Goal: Task Accomplishment & Management: Use online tool/utility

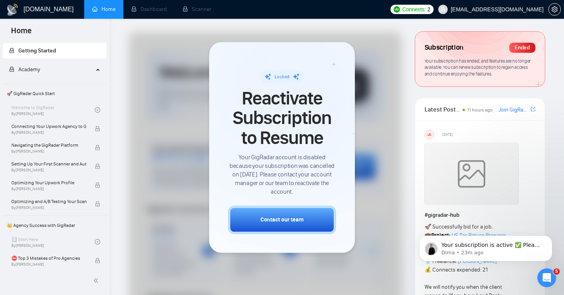
scroll to position [1323, 0]
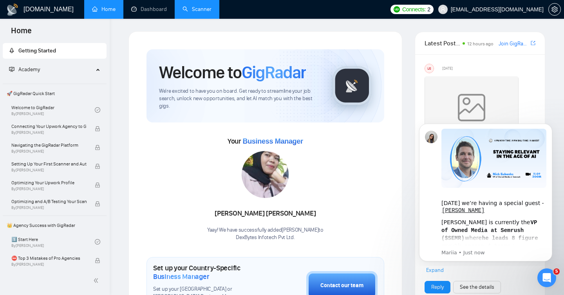
click at [199, 9] on link "Scanner" at bounding box center [196, 9] width 29 height 7
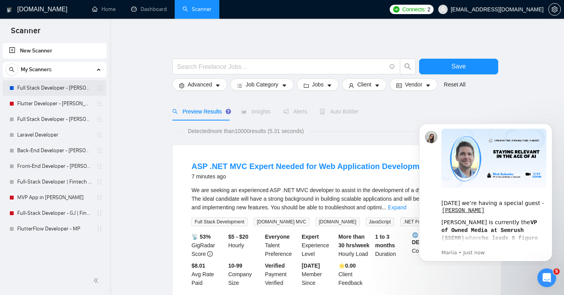
click at [52, 89] on link "Full Stack Developer - [PERSON_NAME]" at bounding box center [54, 88] width 74 height 16
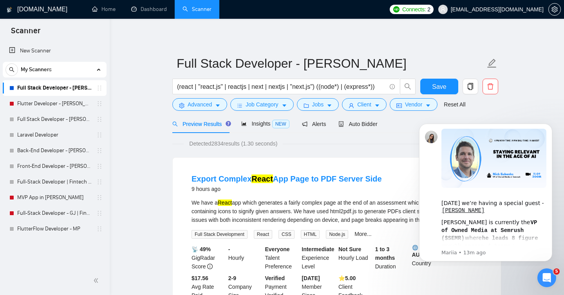
click at [542, 271] on div "Open Intercom Messenger" at bounding box center [546, 277] width 26 height 26
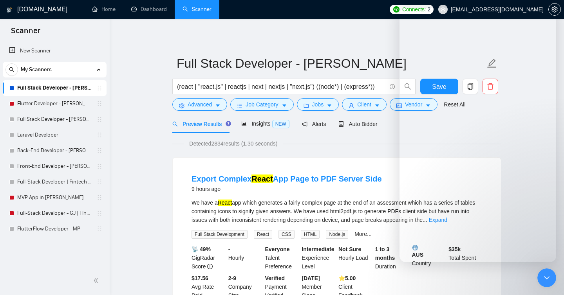
click at [376, 146] on div "Detected 2834 results (1.30 seconds)" at bounding box center [336, 143] width 329 height 9
click at [545, 281] on icon "Close Intercom Messenger" at bounding box center [545, 276] width 9 height 9
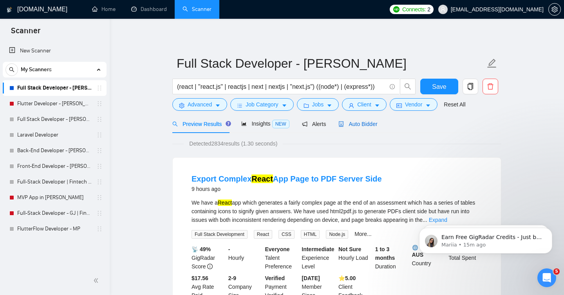
click at [363, 125] on span "Auto Bidder" at bounding box center [357, 124] width 39 height 6
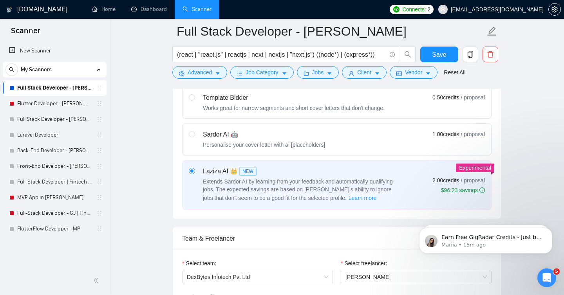
scroll to position [251, 0]
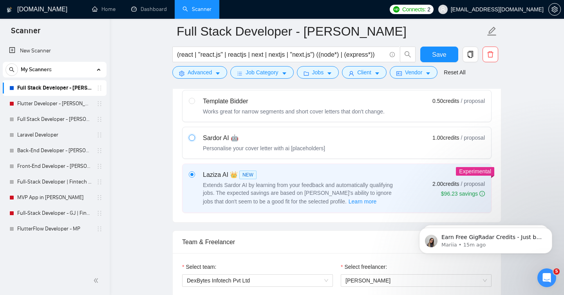
click at [190, 138] on input "radio" at bounding box center [191, 137] width 5 height 5
radio input "true"
radio input "false"
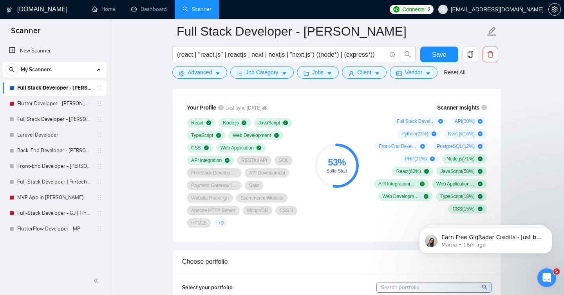
scroll to position [526, 0]
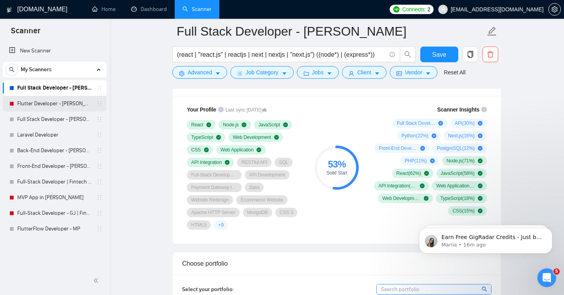
click at [44, 105] on link "Flutter Developer - [PERSON_NAME]" at bounding box center [54, 104] width 74 height 16
click at [447, 54] on button "Save" at bounding box center [439, 55] width 38 height 16
click at [40, 105] on link "Flutter Developer - [PERSON_NAME]" at bounding box center [54, 104] width 74 height 16
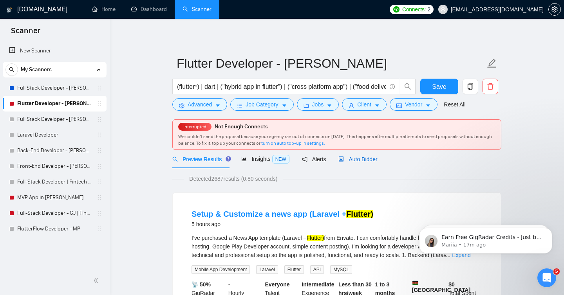
click at [369, 160] on span "Auto Bidder" at bounding box center [357, 159] width 39 height 6
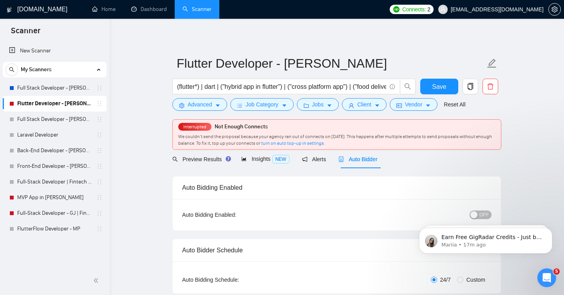
checkbox input "true"
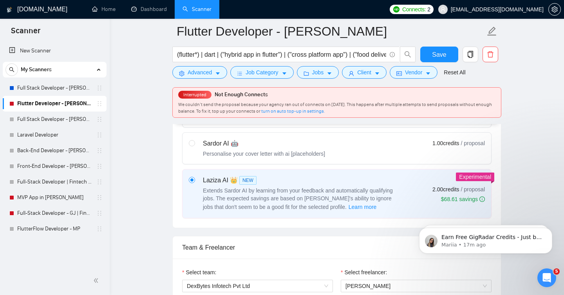
scroll to position [279, 0]
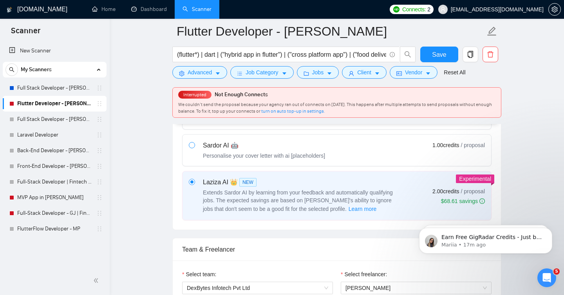
click at [193, 148] on span at bounding box center [192, 145] width 6 height 6
click at [193, 148] on input "radio" at bounding box center [191, 144] width 5 height 5
radio input "true"
radio input "false"
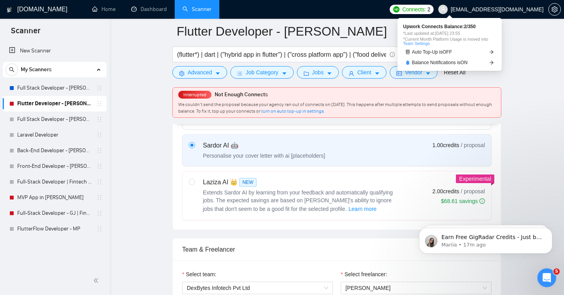
click at [426, 10] on span "Connects:" at bounding box center [413, 9] width 23 height 9
click at [475, 61] on link "Balance Notifications is ON" at bounding box center [449, 63] width 93 height 8
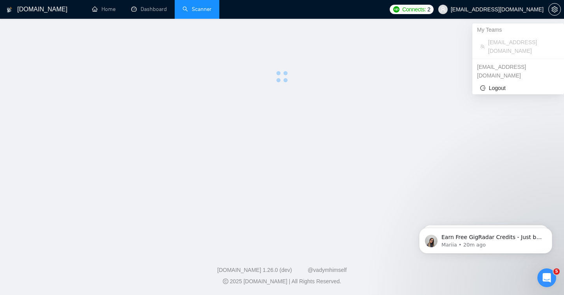
click at [506, 9] on span "[EMAIL_ADDRESS][DOMAIN_NAME]" at bounding box center [497, 9] width 93 height 0
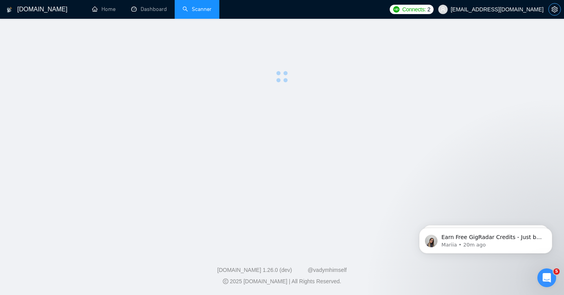
click at [552, 10] on icon "setting" at bounding box center [554, 9] width 6 height 6
click at [552, 11] on icon "setting" at bounding box center [554, 9] width 6 height 6
click at [553, 11] on icon "setting" at bounding box center [554, 9] width 6 height 6
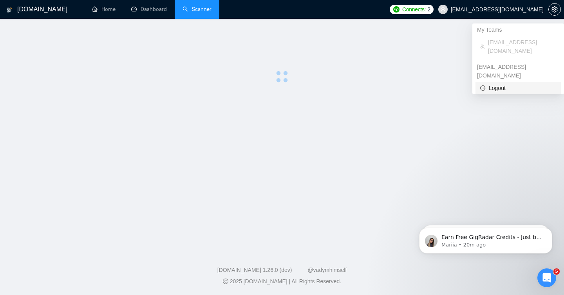
click at [502, 84] on span "Logout" at bounding box center [518, 88] width 76 height 9
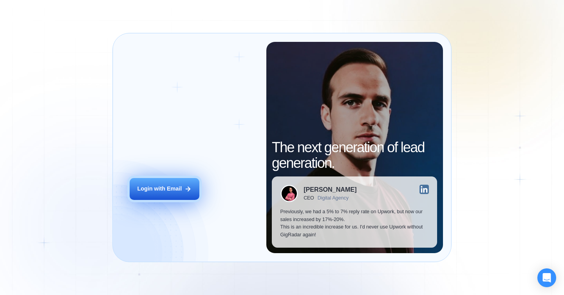
click at [164, 187] on div "Login with Email" at bounding box center [159, 189] width 45 height 8
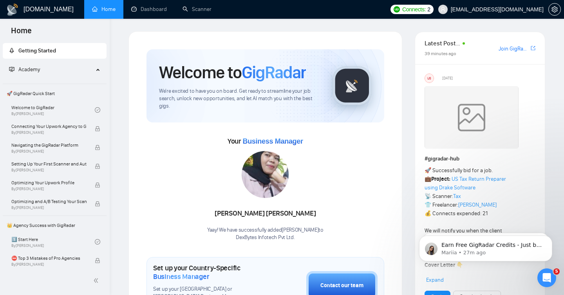
click at [400, 10] on img at bounding box center [397, 9] width 6 height 6
click at [152, 11] on link "Dashboard" at bounding box center [149, 9] width 36 height 7
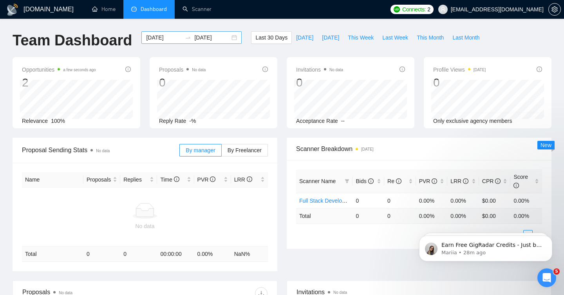
click at [185, 38] on icon "swap-right" at bounding box center [188, 37] width 6 height 6
click at [164, 36] on input "2025-08-10" at bounding box center [164, 37] width 36 height 9
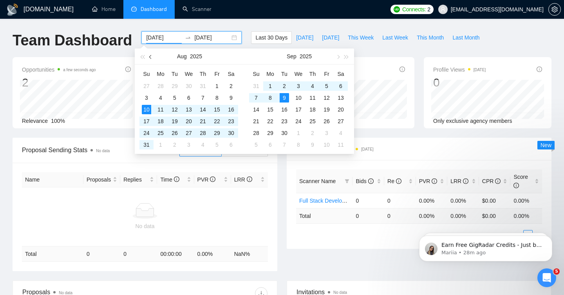
click at [150, 56] on span "button" at bounding box center [151, 57] width 4 height 4
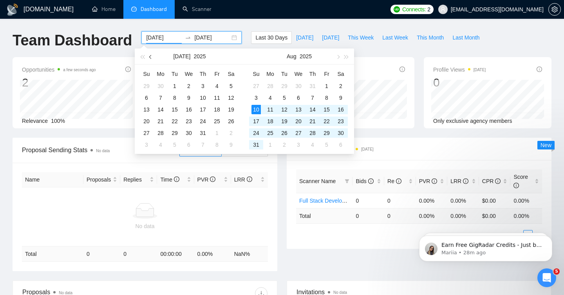
click at [150, 56] on span "button" at bounding box center [151, 57] width 4 height 4
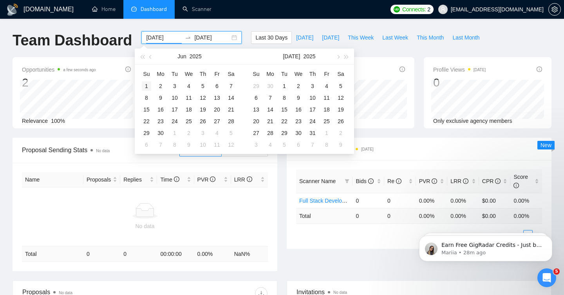
type input "2025-06-01"
click at [147, 85] on div "1" at bounding box center [146, 85] width 9 height 9
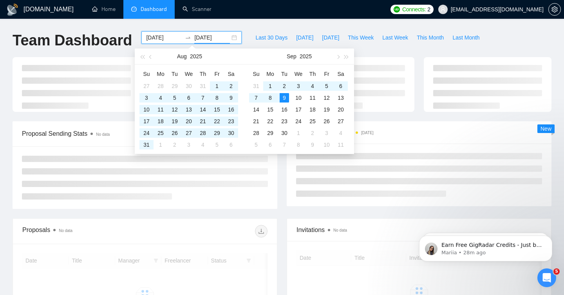
click at [280, 23] on div "GigRadar.io Home Dashboard Scanner Connects: 2 dinesh@dexbyts.com Team Dashboar…" at bounding box center [282, 207] width 564 height 414
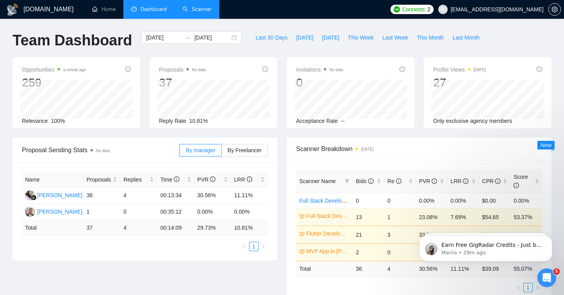
click at [210, 6] on link "Scanner" at bounding box center [196, 9] width 29 height 7
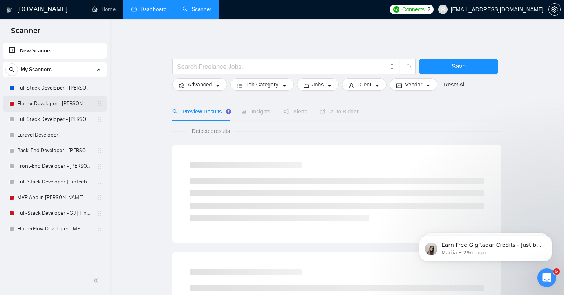
click at [51, 103] on link "Flutter Developer - [PERSON_NAME]" at bounding box center [54, 104] width 74 height 16
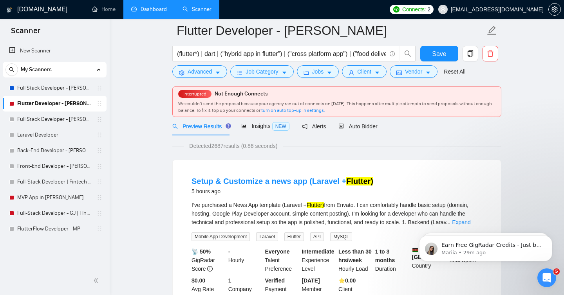
scroll to position [25, 0]
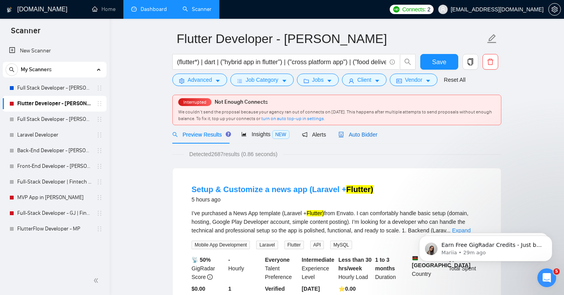
click at [363, 136] on span "Auto Bidder" at bounding box center [357, 135] width 39 height 6
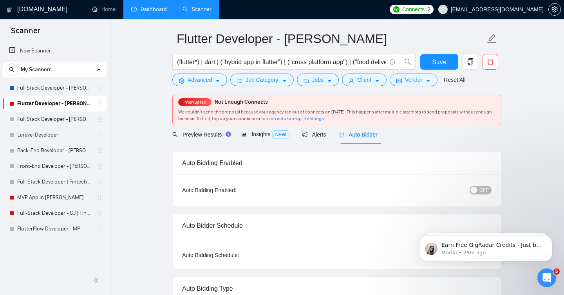
checkbox input "true"
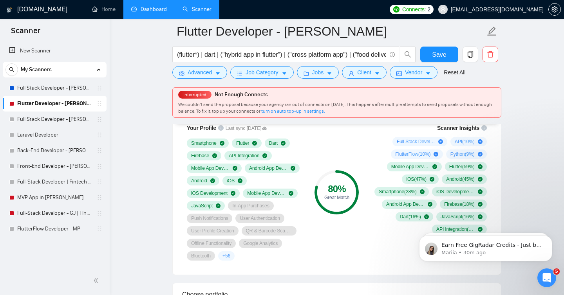
scroll to position [538, 0]
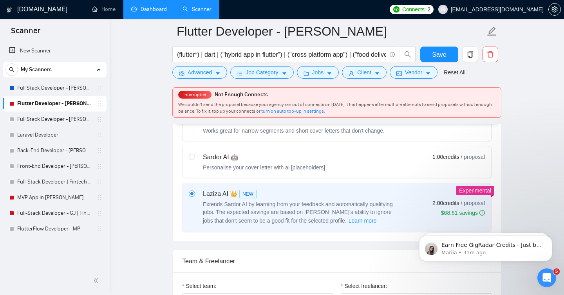
scroll to position [263, 0]
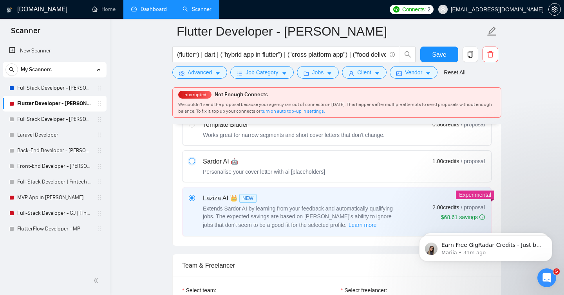
click at [193, 163] on input "radio" at bounding box center [191, 160] width 5 height 5
radio input "true"
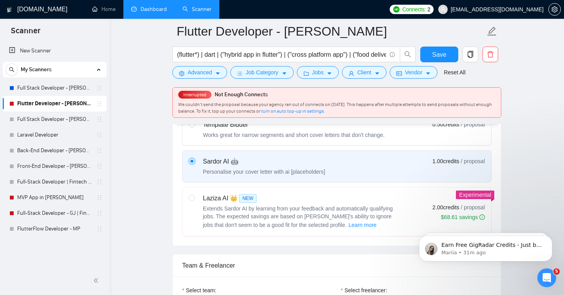
radio input "false"
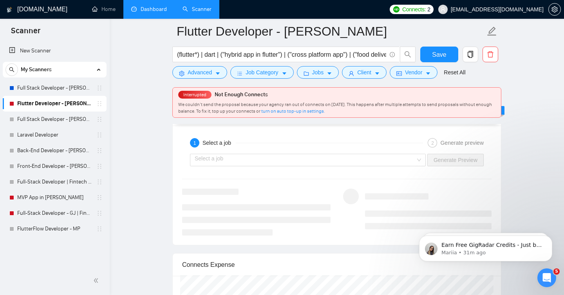
scroll to position [1508, 0]
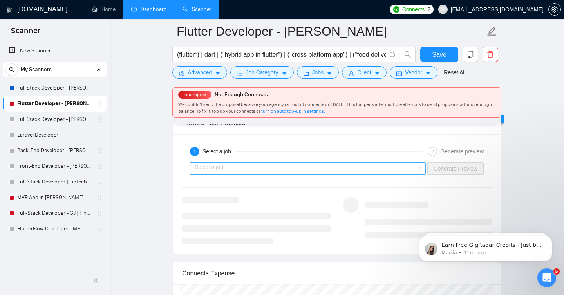
click at [345, 170] on input "search" at bounding box center [305, 169] width 221 height 12
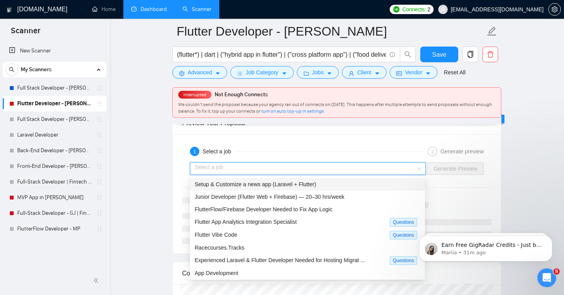
click at [343, 183] on div "Setup & Customize a news app (Laravel + Flutter)" at bounding box center [308, 184] width 226 height 9
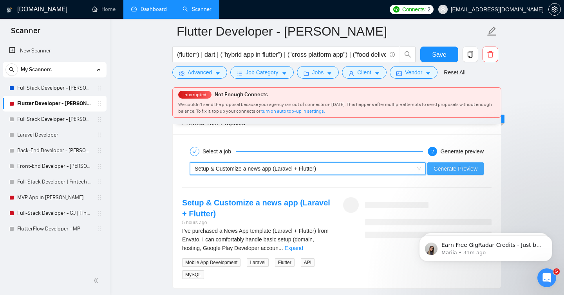
click at [457, 166] on span "Generate Preview" at bounding box center [456, 168] width 44 height 9
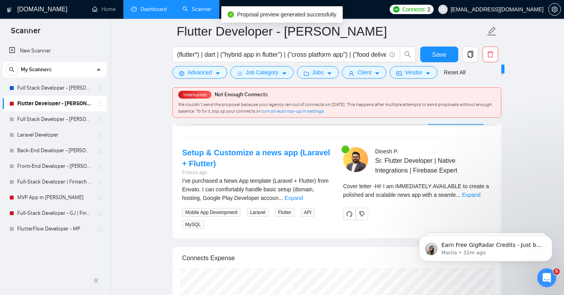
scroll to position [1559, 0]
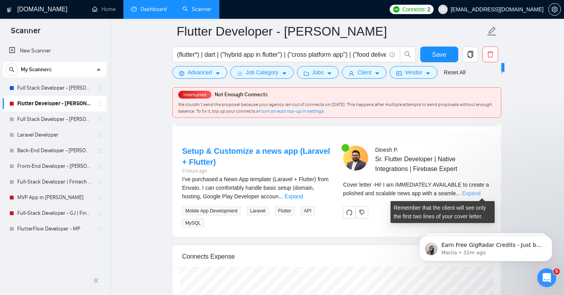
click at [481, 194] on link "Expand" at bounding box center [471, 193] width 18 height 6
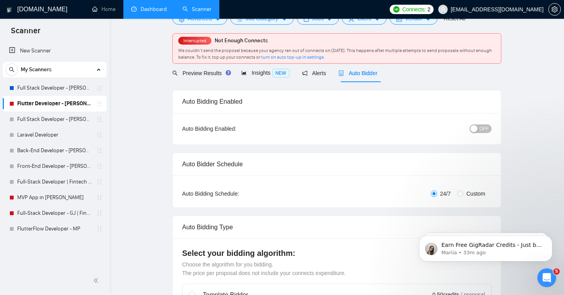
scroll to position [0, 0]
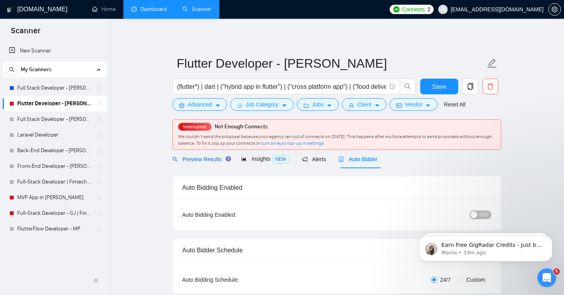
click at [210, 159] on span "Preview Results" at bounding box center [200, 159] width 56 height 6
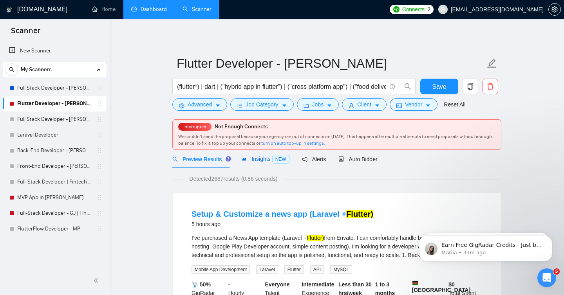
click at [261, 156] on span "Insights NEW" at bounding box center [265, 159] width 48 height 6
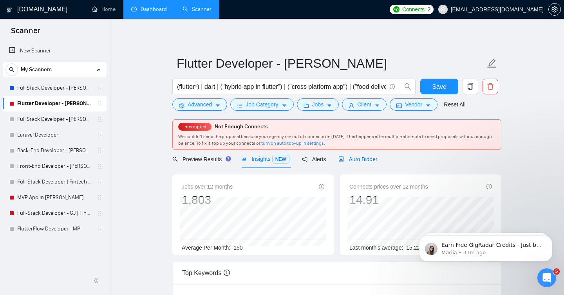
click at [371, 161] on span "Auto Bidder" at bounding box center [357, 159] width 39 height 6
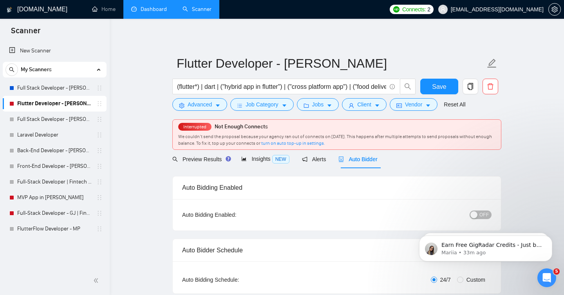
checkbox input "true"
click at [480, 214] on span "OFF" at bounding box center [483, 215] width 9 height 9
click at [47, 199] on link "MVP App in [PERSON_NAME]" at bounding box center [54, 198] width 74 height 16
click at [439, 85] on span "Save" at bounding box center [439, 87] width 14 height 10
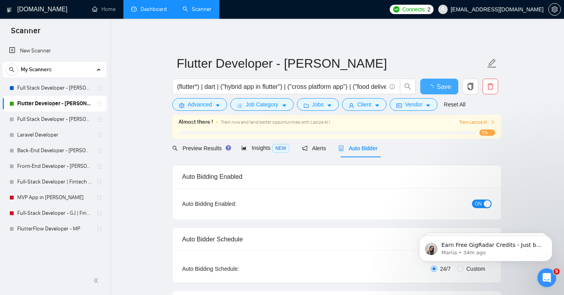
checkbox input "true"
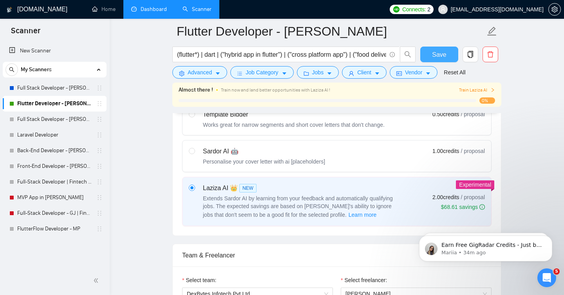
scroll to position [261, 0]
click at [190, 153] on input "radio" at bounding box center [191, 151] width 5 height 5
radio input "true"
radio input "false"
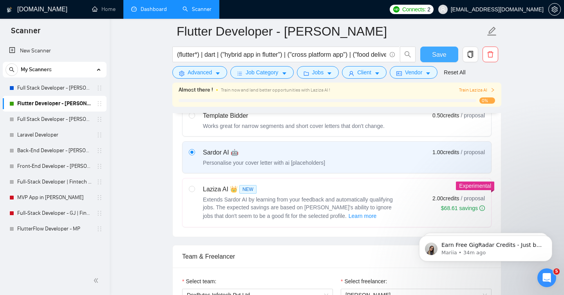
click at [436, 57] on span "Save" at bounding box center [439, 55] width 14 height 10
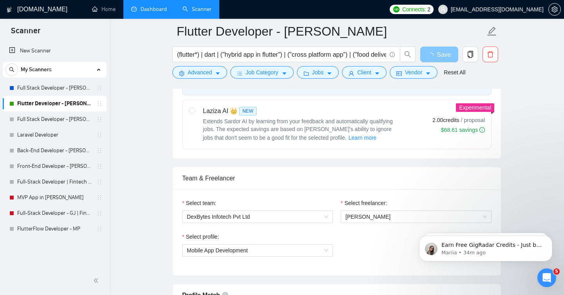
scroll to position [354, 0]
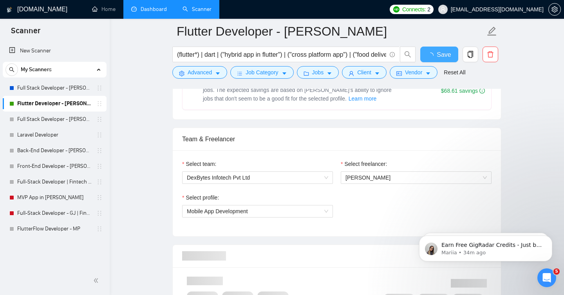
checkbox input "true"
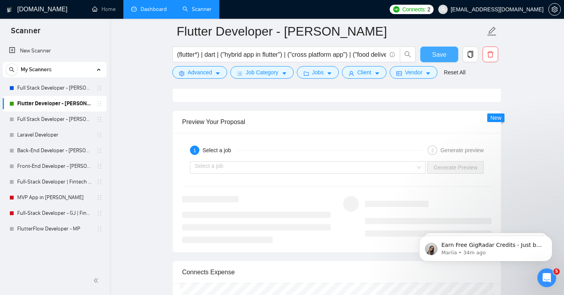
scroll to position [1479, 0]
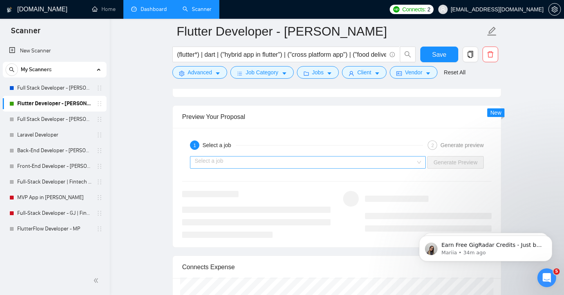
click at [399, 166] on input "search" at bounding box center [305, 163] width 221 height 12
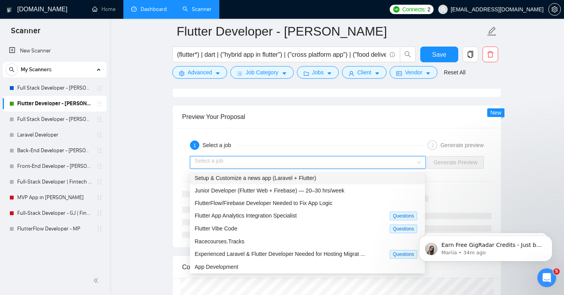
click at [312, 177] on span "Setup & Customize a news app (Laravel + Flutter)" at bounding box center [255, 178] width 121 height 6
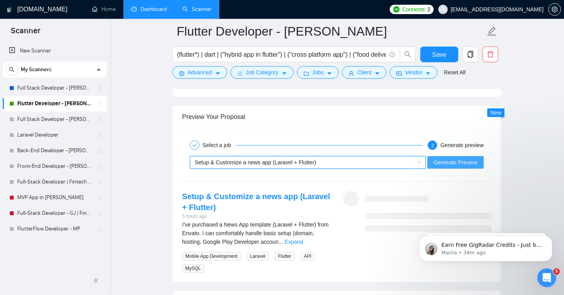
click at [468, 162] on span "Generate Preview" at bounding box center [456, 162] width 44 height 9
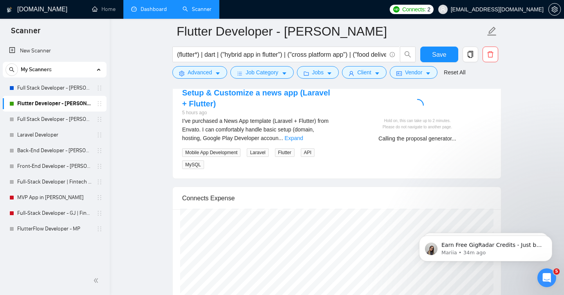
scroll to position [1580, 0]
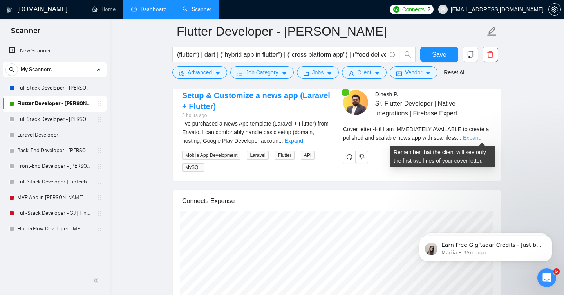
click at [481, 138] on link "Expand" at bounding box center [472, 138] width 18 height 6
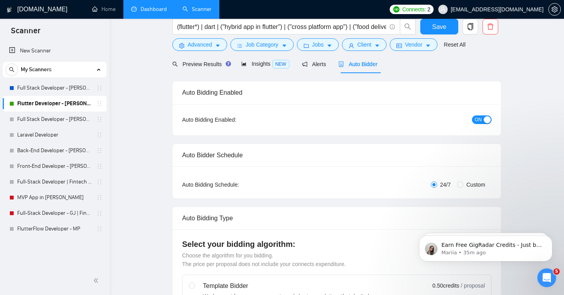
scroll to position [0, 0]
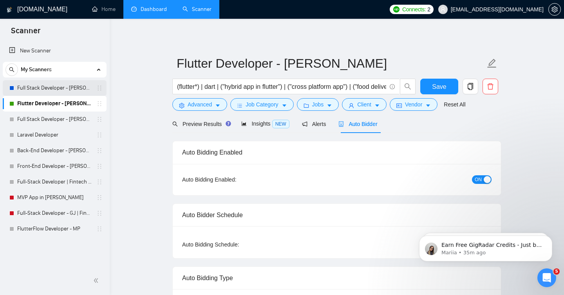
click at [65, 87] on link "Full Stack Developer - [PERSON_NAME]" at bounding box center [54, 88] width 74 height 16
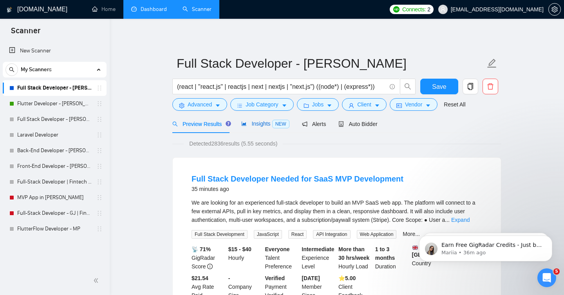
click at [252, 125] on span "Insights NEW" at bounding box center [265, 124] width 48 height 6
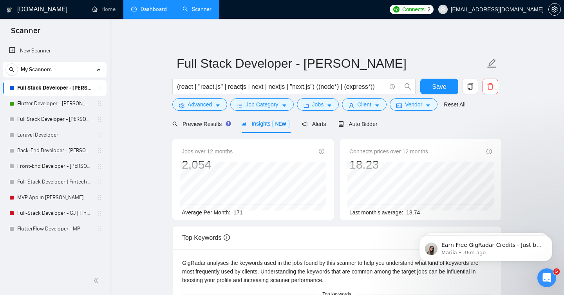
scroll to position [2, 0]
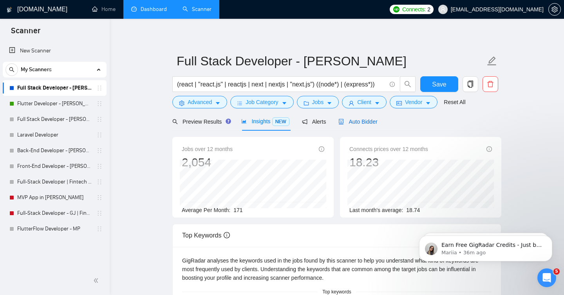
click at [365, 123] on span "Auto Bidder" at bounding box center [357, 122] width 39 height 6
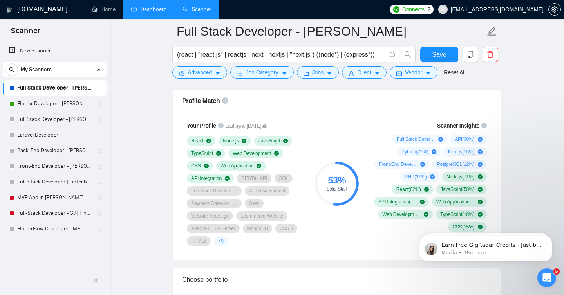
scroll to position [513, 0]
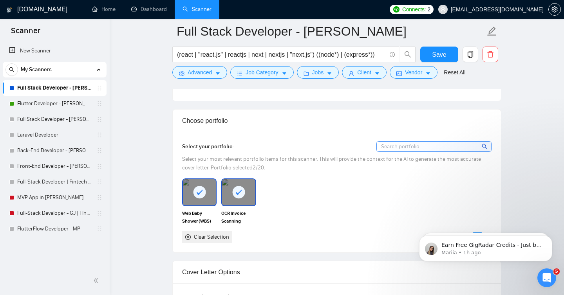
scroll to position [667, 0]
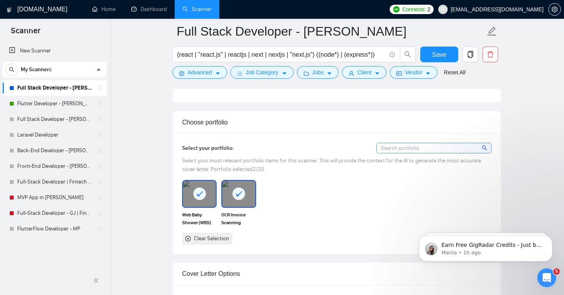
click at [436, 153] on input at bounding box center [434, 148] width 114 height 10
click at [435, 148] on input at bounding box center [434, 148] width 114 height 10
click at [424, 146] on input at bounding box center [434, 148] width 114 height 10
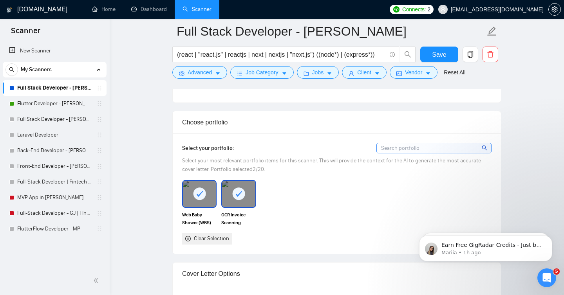
click at [424, 146] on input at bounding box center [434, 148] width 114 height 10
type input "d"
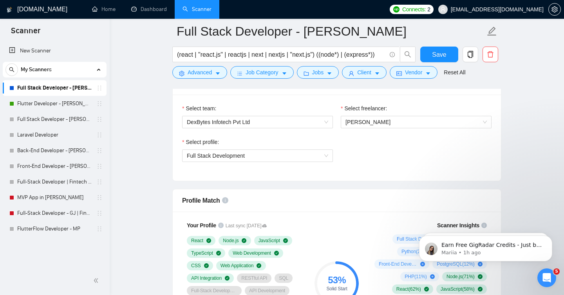
scroll to position [386, 0]
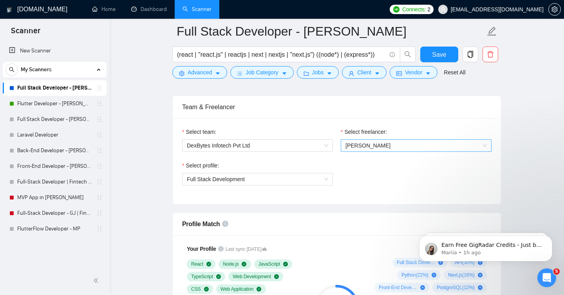
click at [365, 149] on span "[PERSON_NAME]" at bounding box center [415, 146] width 141 height 12
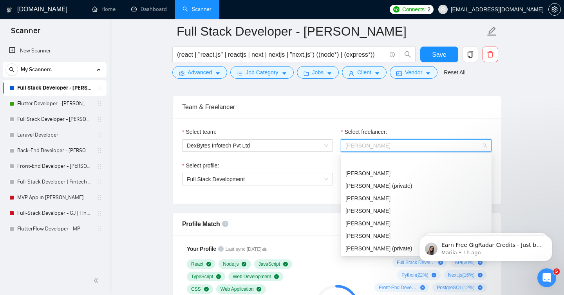
scroll to position [25, 0]
click at [366, 249] on span "[PERSON_NAME]" at bounding box center [368, 249] width 46 height 6
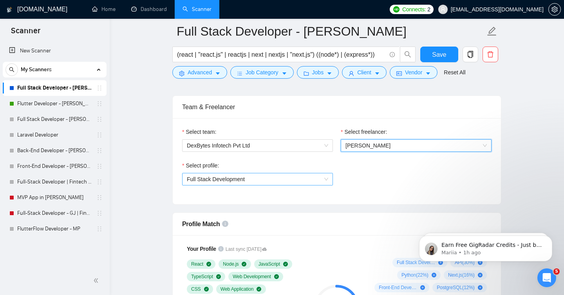
click at [306, 185] on span "Full Stack Development" at bounding box center [257, 179] width 141 height 12
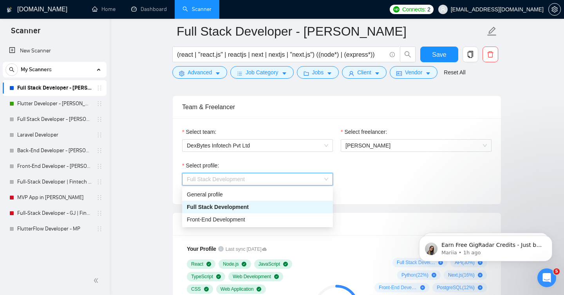
click at [282, 206] on div "Full Stack Development" at bounding box center [257, 207] width 141 height 9
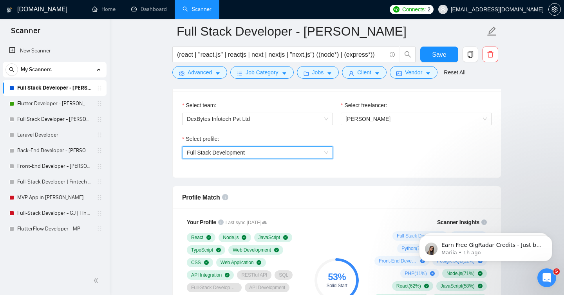
scroll to position [468, 0]
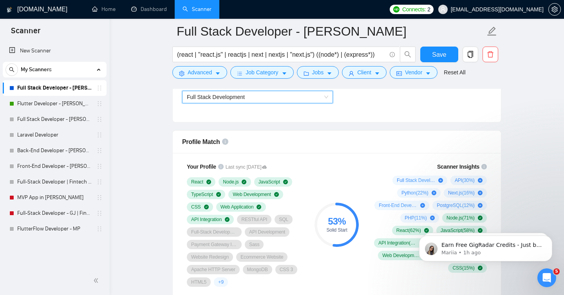
click at [327, 94] on span "Full Stack Development" at bounding box center [257, 97] width 141 height 12
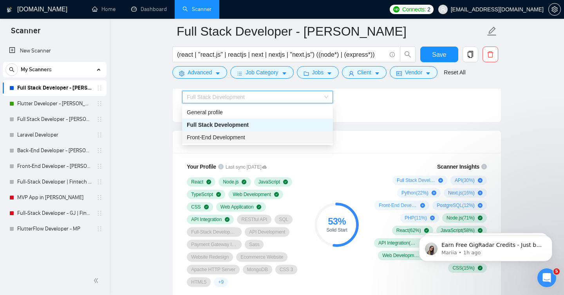
click at [289, 135] on div "Front-End Development" at bounding box center [257, 137] width 141 height 9
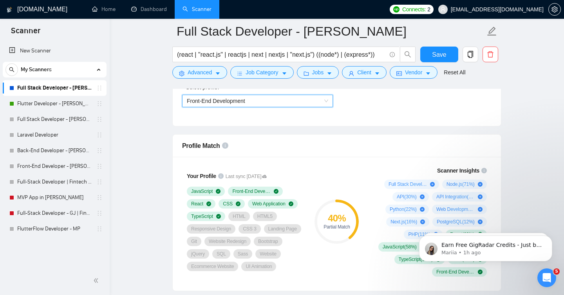
scroll to position [462, 0]
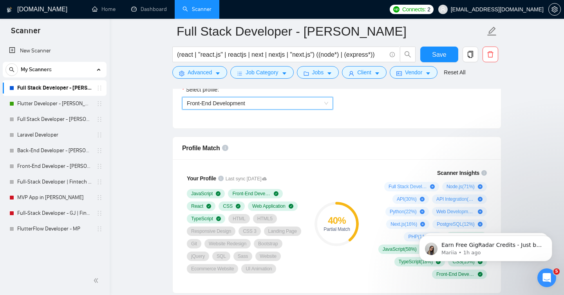
click at [332, 105] on div "Front-End Development" at bounding box center [257, 103] width 151 height 13
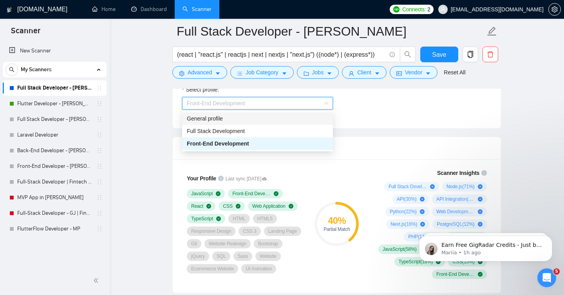
click at [240, 122] on div "General profile" at bounding box center [257, 118] width 141 height 9
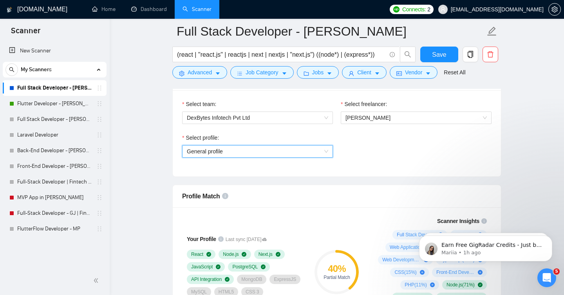
scroll to position [403, 0]
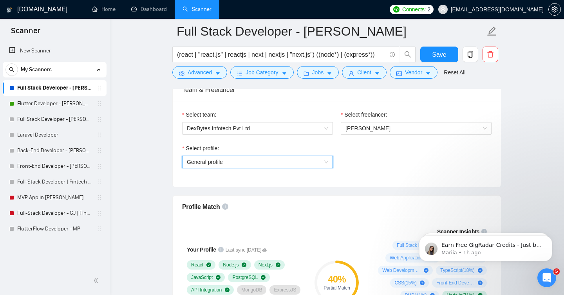
click at [317, 163] on span "General profile" at bounding box center [257, 162] width 141 height 12
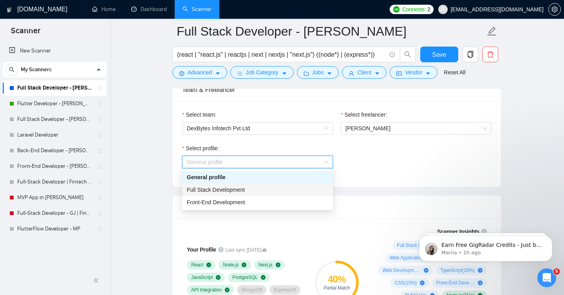
click at [251, 191] on div "Full Stack Development" at bounding box center [257, 190] width 141 height 9
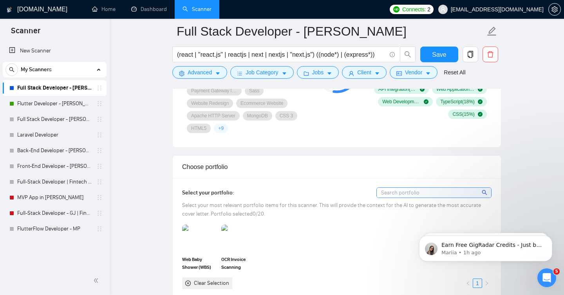
scroll to position [640, 0]
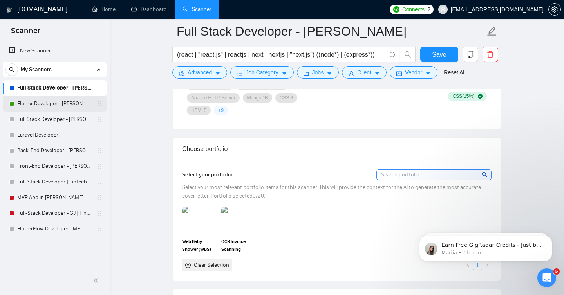
click at [43, 104] on link "Flutter Developer - [PERSON_NAME]" at bounding box center [54, 104] width 74 height 16
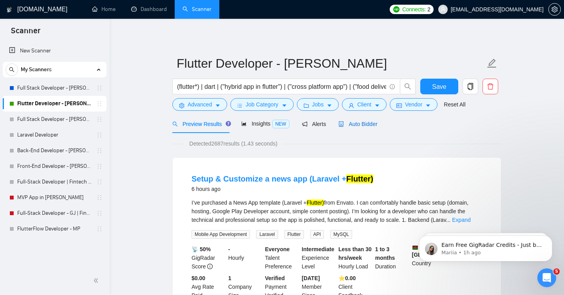
click at [370, 124] on span "Auto Bidder" at bounding box center [357, 124] width 39 height 6
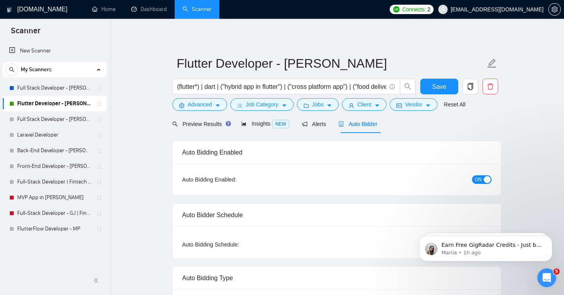
checkbox input "true"
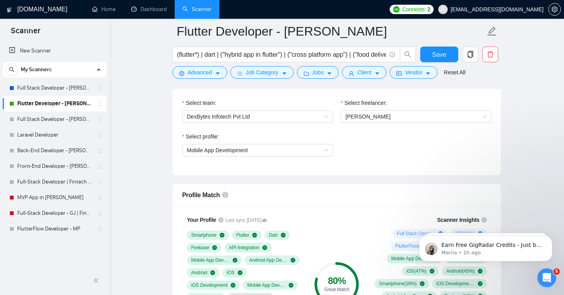
scroll to position [422, 0]
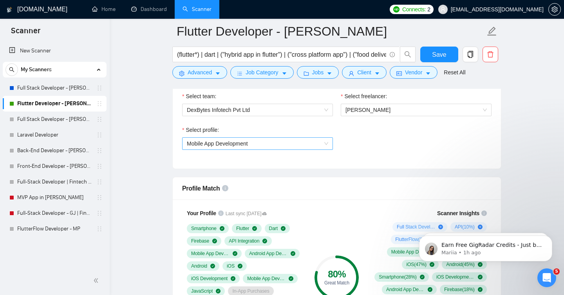
click at [329, 147] on div "Mobile App Development" at bounding box center [257, 143] width 151 height 13
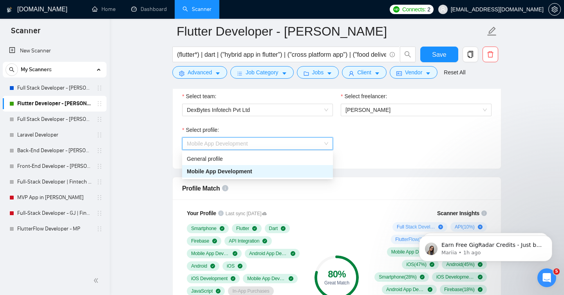
click at [414, 162] on div "Select team: DexBytes Infotech Pvt Ltd Select freelancer: [PERSON_NAME] Select …" at bounding box center [337, 126] width 328 height 86
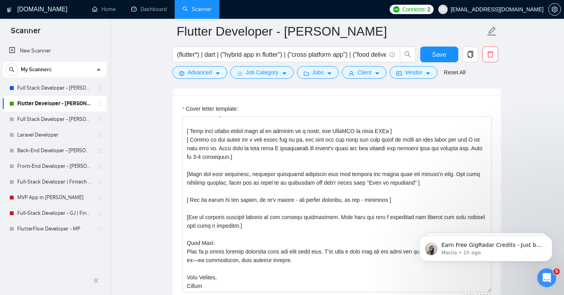
scroll to position [867, 0]
